Goal: Task Accomplishment & Management: Use online tool/utility

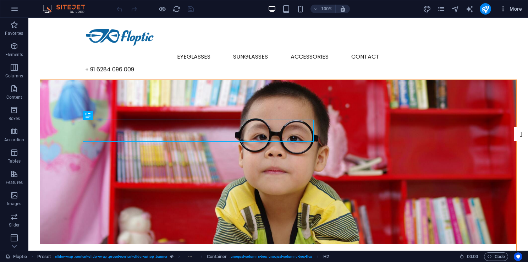
click at [514, 12] on span "More" at bounding box center [511, 8] width 22 height 7
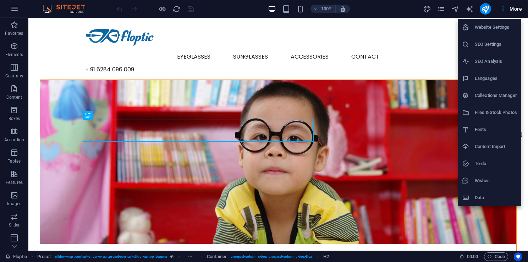
click at [482, 115] on h6 "Files & Stock Photos" at bounding box center [496, 112] width 42 height 9
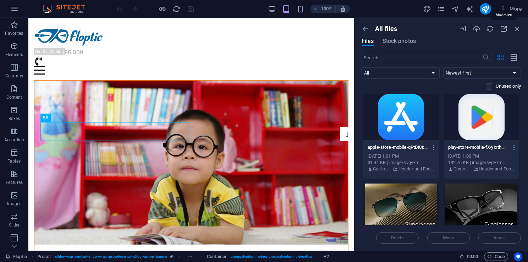
click at [502, 29] on icon "button" at bounding box center [504, 29] width 8 height 8
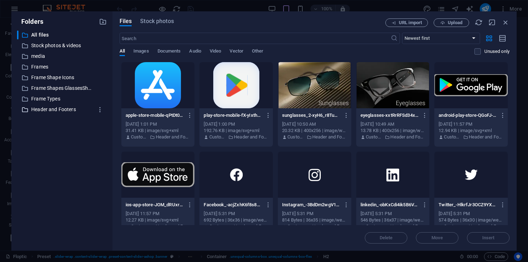
click at [55, 110] on p "Header and Footers" at bounding box center [62, 109] width 63 height 8
click at [449, 23] on span "Upload" at bounding box center [455, 23] width 15 height 4
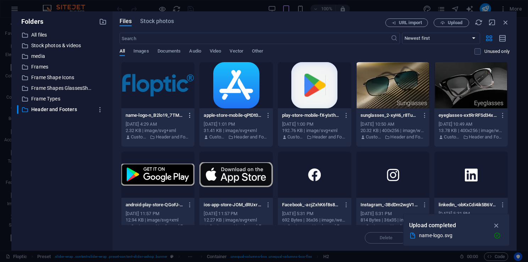
click at [187, 116] on icon "button" at bounding box center [190, 115] width 7 height 6
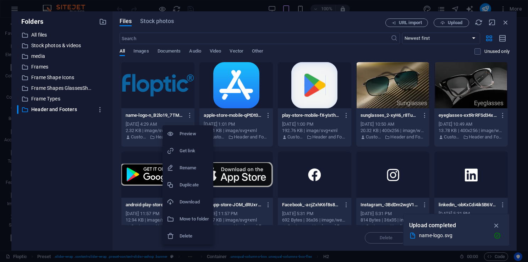
click at [186, 148] on h6 "Get link" at bounding box center [194, 151] width 29 height 9
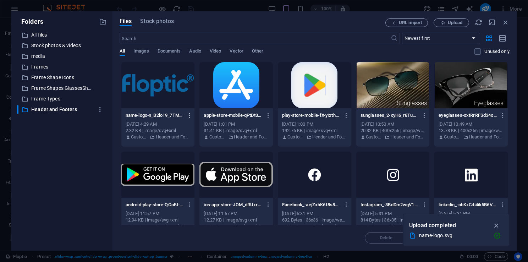
click at [189, 115] on icon "button" at bounding box center [190, 115] width 7 height 6
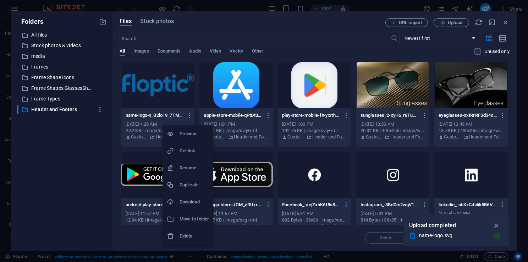
click at [183, 154] on h6 "Get link" at bounding box center [194, 151] width 29 height 9
